Goal: Information Seeking & Learning: Learn about a topic

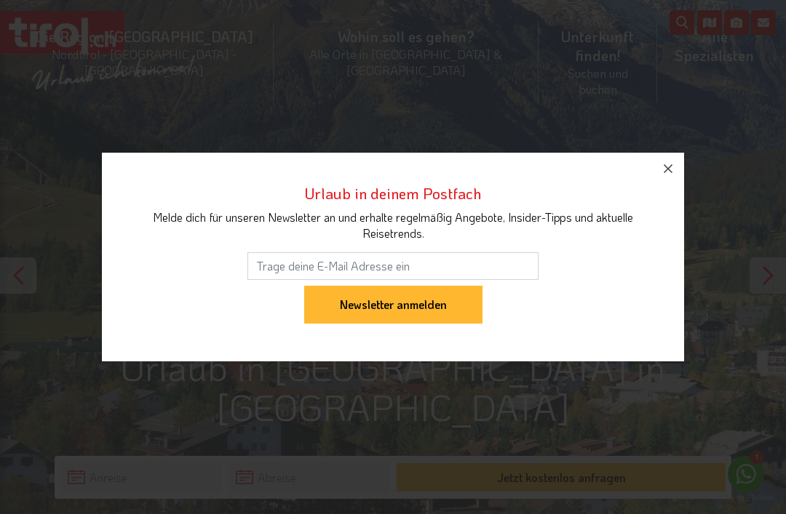
click at [673, 170] on icon "button" at bounding box center [667, 168] width 17 height 17
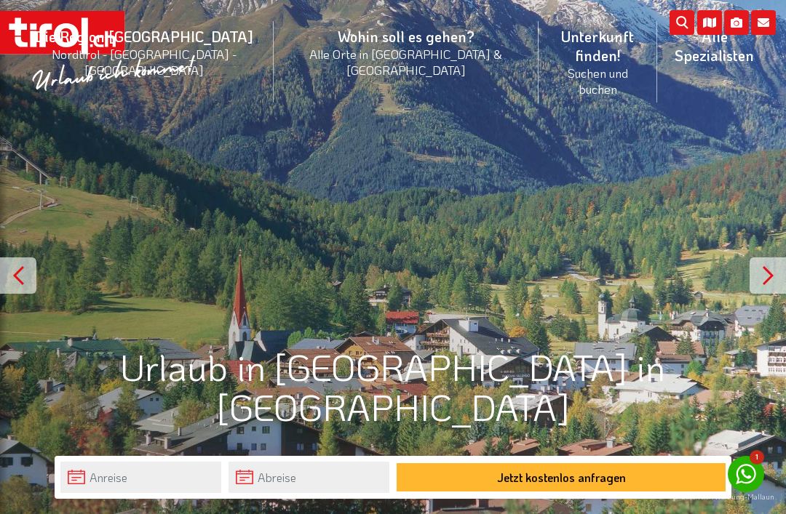
scroll to position [1, 0]
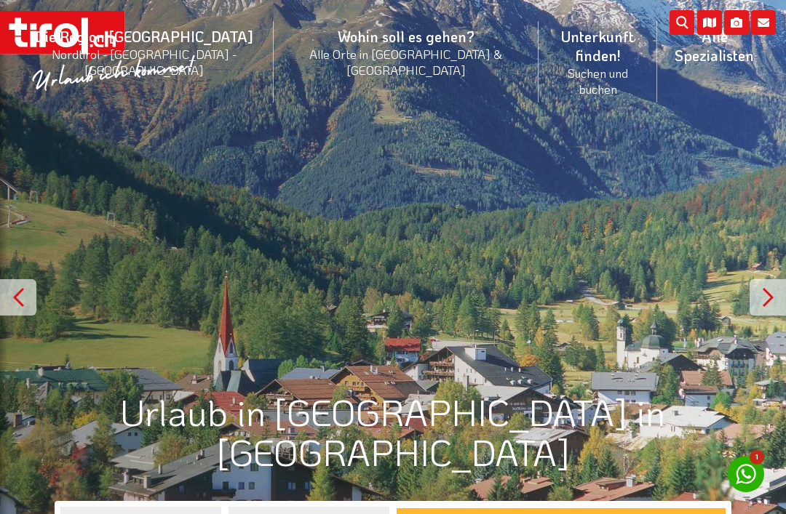
click at [764, 305] on div at bounding box center [767, 297] width 36 height 36
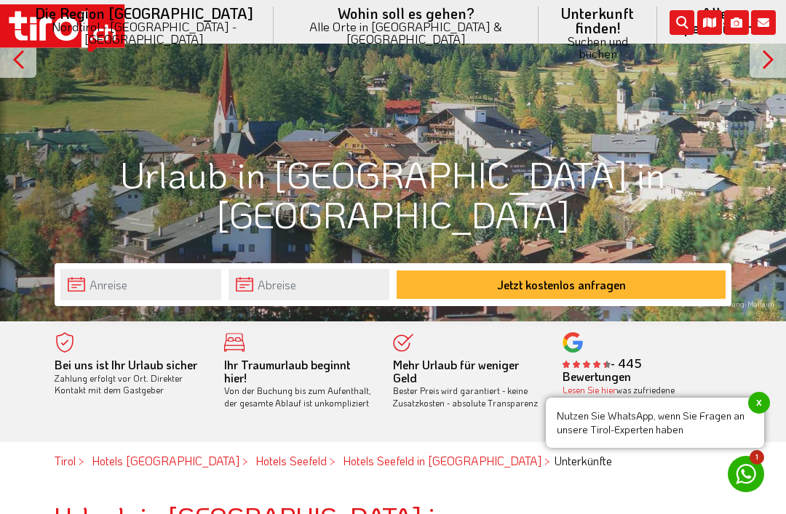
scroll to position [240, 0]
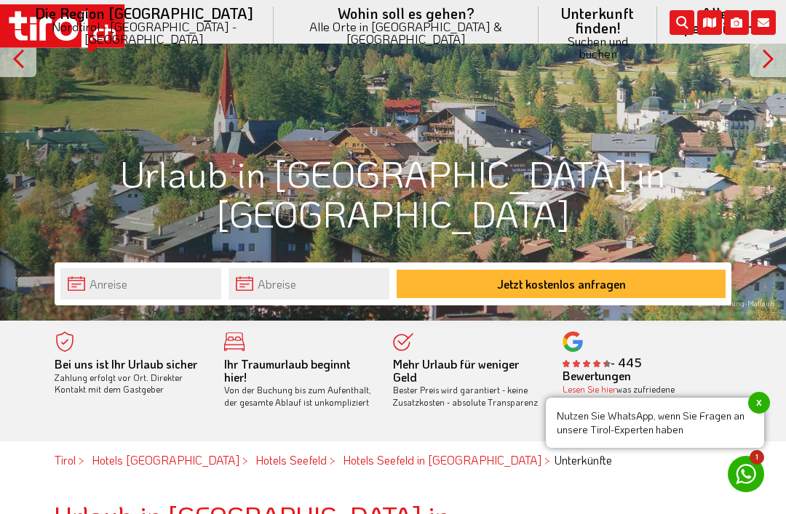
click at [766, 414] on span "x" at bounding box center [759, 403] width 22 height 22
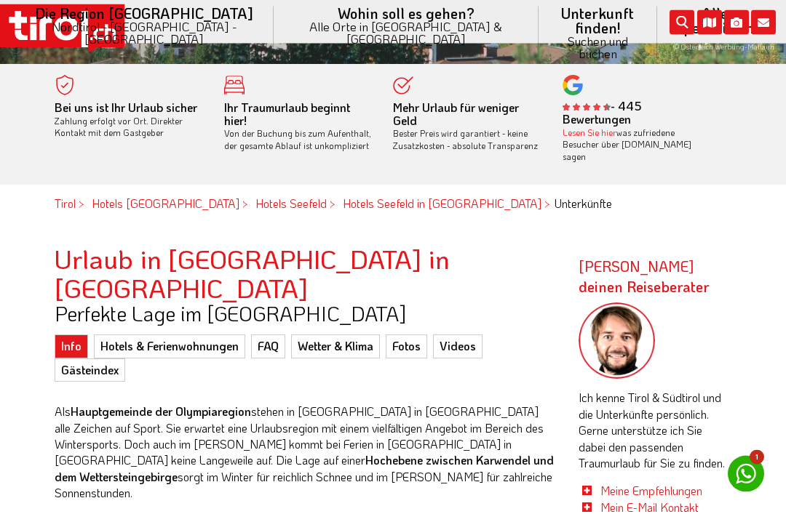
scroll to position [497, 0]
click at [417, 335] on link "Fotos" at bounding box center [406, 346] width 41 height 23
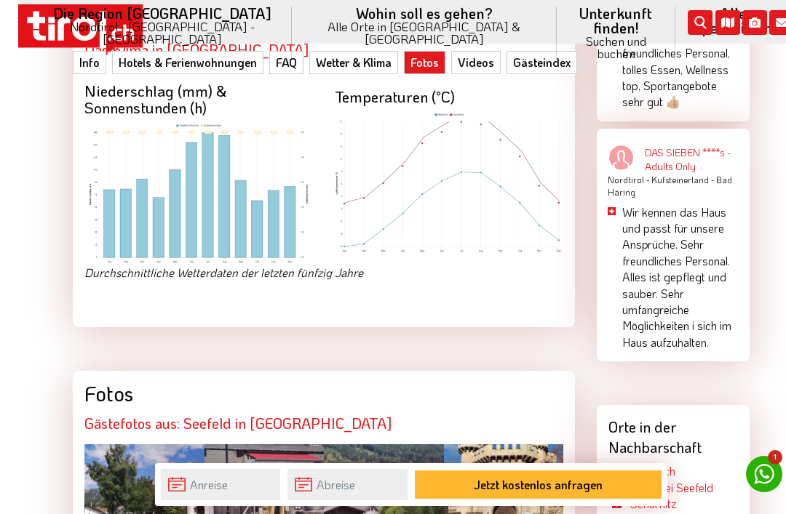
scroll to position [2529, 0]
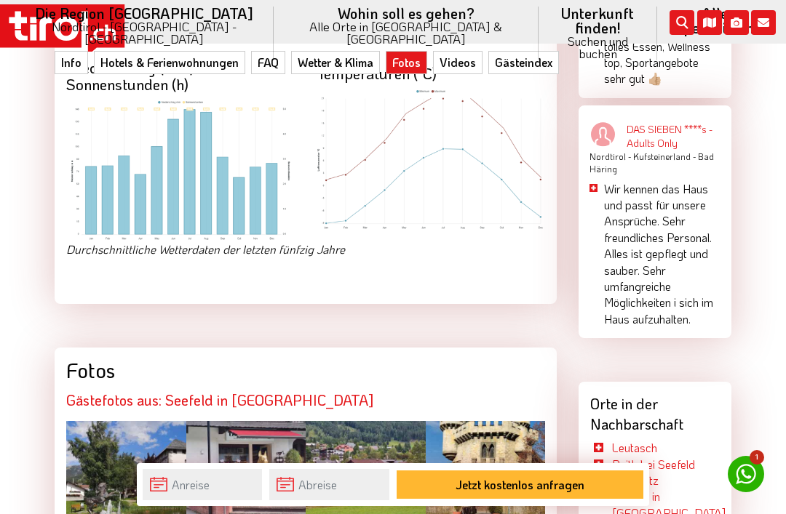
click at [114, 421] on div at bounding box center [126, 481] width 120 height 120
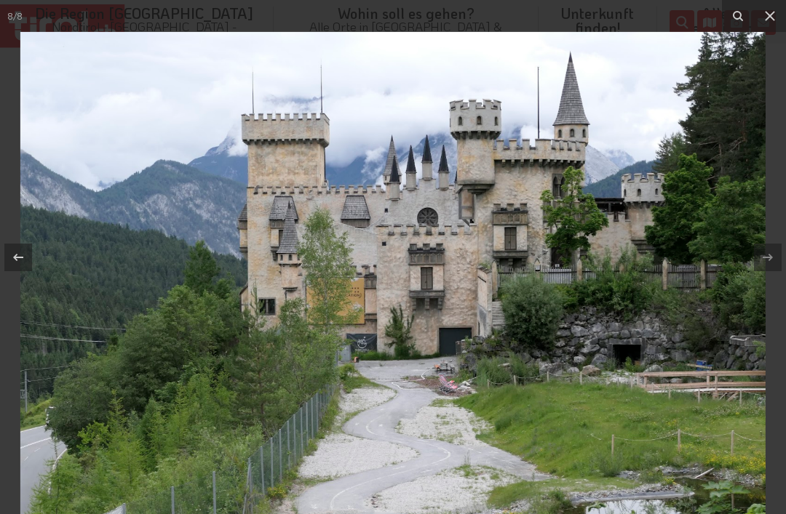
click at [764, 21] on icon at bounding box center [769, 15] width 17 height 17
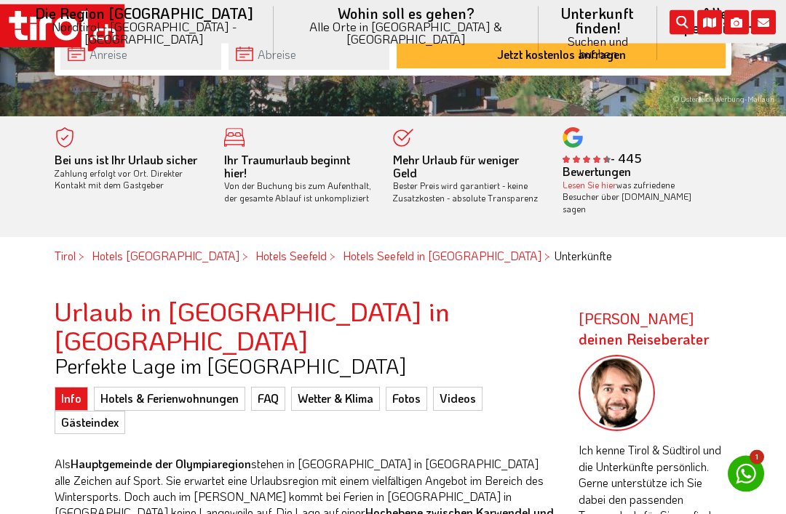
scroll to position [444, 0]
click at [146, 387] on link "Hotels & Ferienwohnungen" at bounding box center [169, 398] width 151 height 23
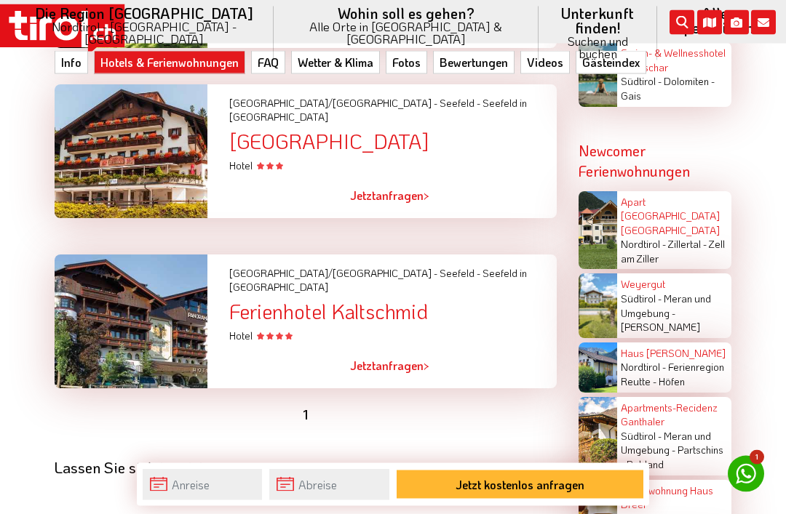
scroll to position [3509, 0]
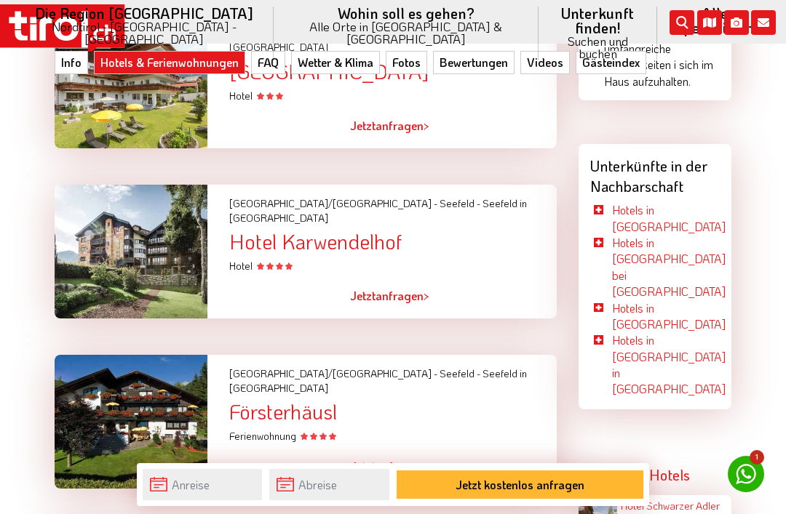
scroll to position [2719, 0]
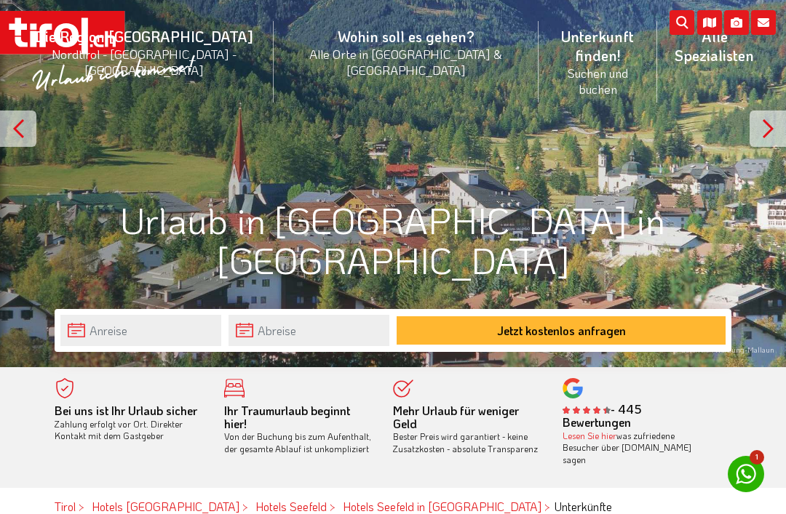
scroll to position [147, 0]
